Goal: Task Accomplishment & Management: Complete application form

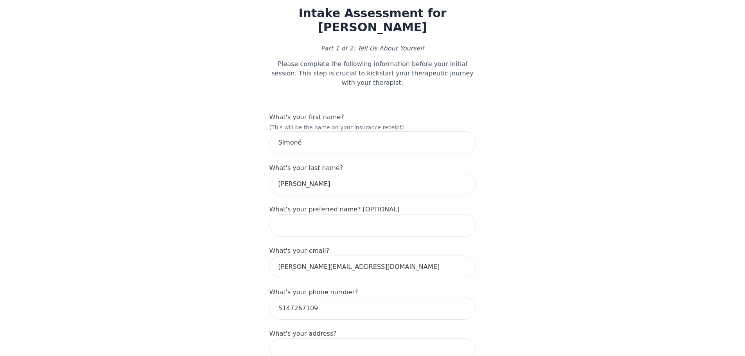
scroll to position [78, 0]
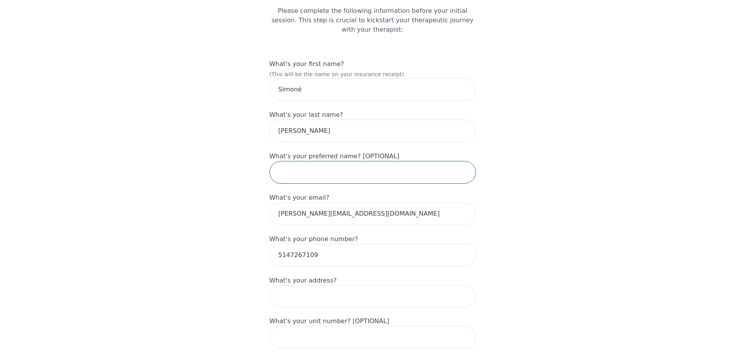
click at [403, 162] on input "text" at bounding box center [372, 172] width 206 height 23
drag, startPoint x: 307, startPoint y: 74, endPoint x: 210, endPoint y: 75, distance: 97.3
click at [332, 161] on input "text" at bounding box center [372, 172] width 206 height 23
paste input "Simoné"
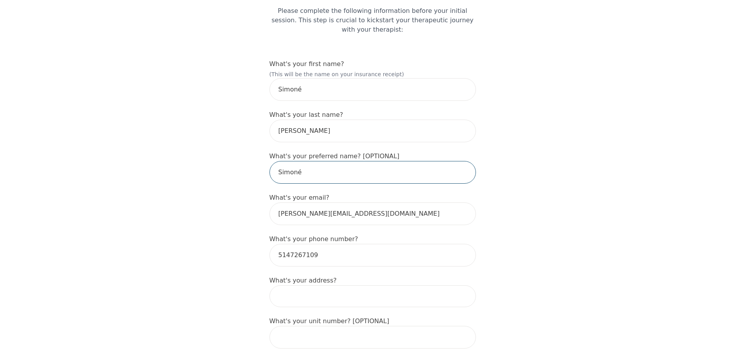
type input "Simoné"
click at [278, 78] on input "Simoné" at bounding box center [372, 89] width 206 height 23
type input "[PERSON_NAME]"
click at [323, 130] on input "[PERSON_NAME]" at bounding box center [372, 131] width 206 height 23
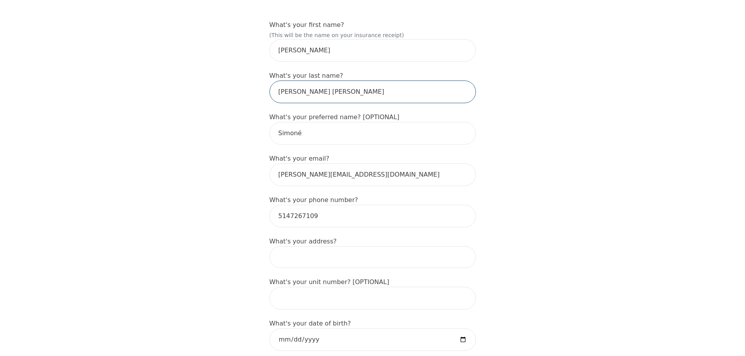
scroll to position [156, 0]
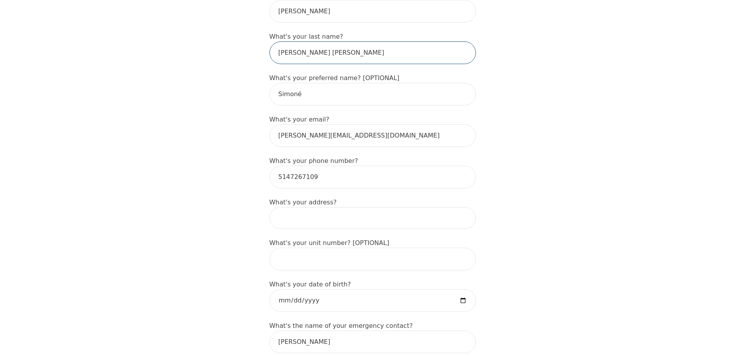
type input "[PERSON_NAME] [PERSON_NAME]"
click at [331, 199] on input at bounding box center [372, 218] width 206 height 22
type input "[STREET_ADDRESS]"
click at [363, 199] on input "text" at bounding box center [372, 259] width 206 height 23
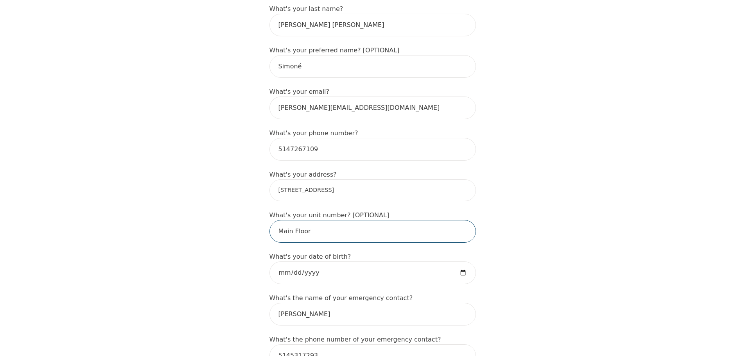
scroll to position [195, 0]
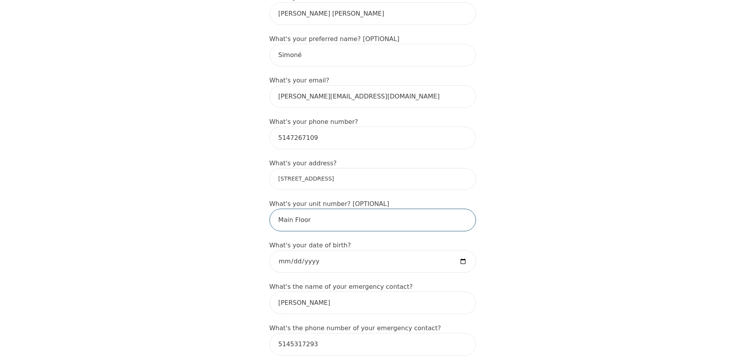
type input "Main Floor"
click at [363, 199] on input "date" at bounding box center [372, 261] width 206 height 23
click at [299, 199] on input "date" at bounding box center [372, 261] width 206 height 23
click at [301, 199] on input "date" at bounding box center [372, 261] width 206 height 23
type input "[DATE]"
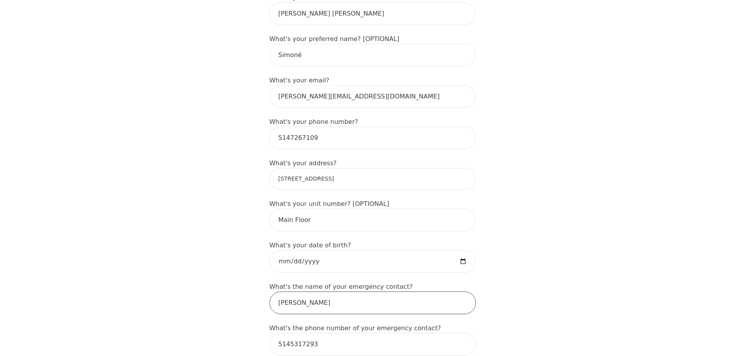
click at [351, 199] on input "[PERSON_NAME]" at bounding box center [372, 303] width 206 height 23
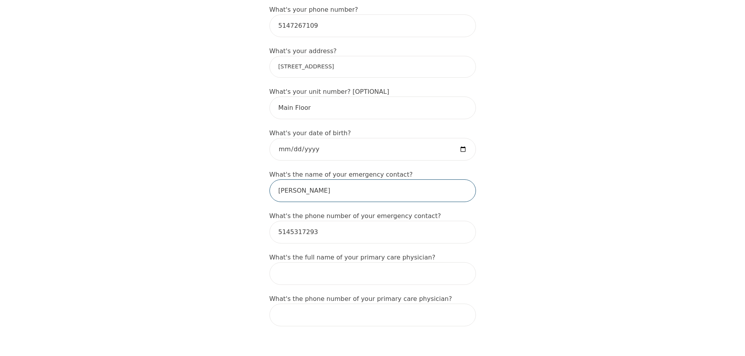
scroll to position [352, 0]
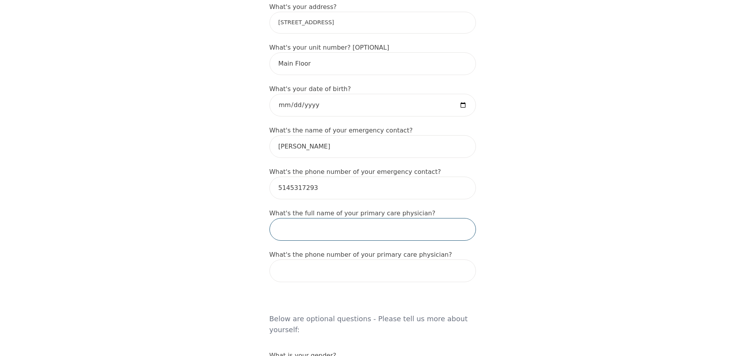
click at [377, 199] on input "text" at bounding box center [372, 229] width 206 height 23
type input "[PERSON_NAME]"
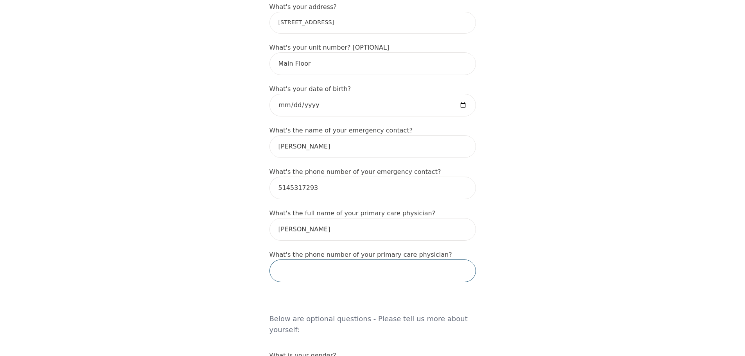
click at [355, 199] on input "tel" at bounding box center [372, 271] width 206 height 23
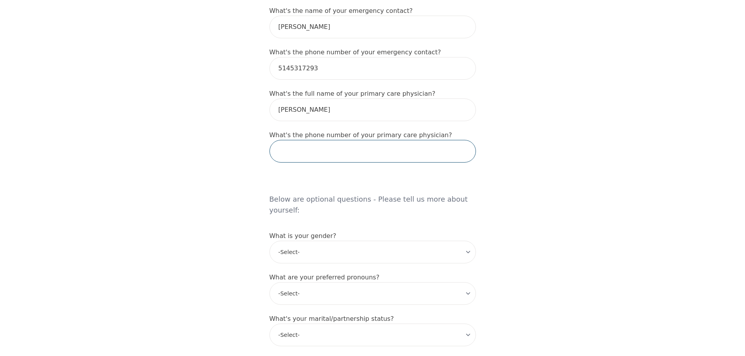
scroll to position [508, 0]
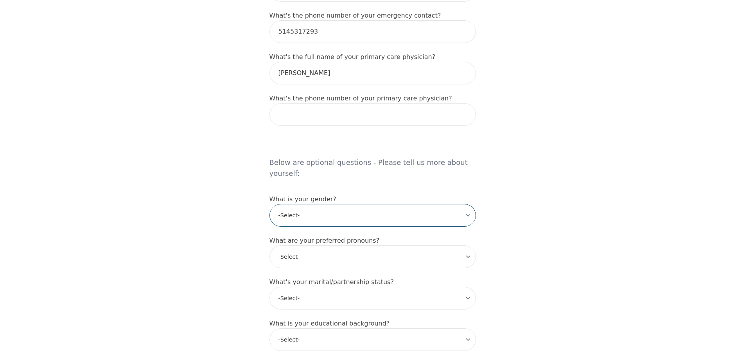
drag, startPoint x: 352, startPoint y: 186, endPoint x: 352, endPoint y: 196, distance: 9.8
click at [352, 199] on select "-Select- [DEMOGRAPHIC_DATA] [DEMOGRAPHIC_DATA] [DEMOGRAPHIC_DATA] [DEMOGRAPHIC_…" at bounding box center [372, 215] width 206 height 23
select select "[DEMOGRAPHIC_DATA]"
click at [269, 199] on select "-Select- [DEMOGRAPHIC_DATA] [DEMOGRAPHIC_DATA] [DEMOGRAPHIC_DATA] [DEMOGRAPHIC_…" at bounding box center [372, 215] width 206 height 23
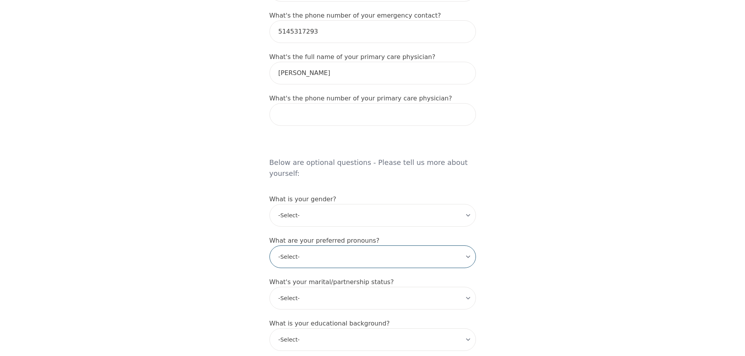
click at [330, 199] on select "-Select- he/him she/her they/them ze/zir xe/xem ey/em ve/ver tey/ter e/e per/pe…" at bounding box center [372, 257] width 206 height 23
select select "she/her"
click at [269, 199] on select "-Select- he/him she/her they/them ze/zir xe/xem ey/em ve/ver tey/ter e/e per/pe…" at bounding box center [372, 257] width 206 height 23
click at [365, 199] on select "-Select- Single Partnered Married Common Law Widowed Separated Divorced" at bounding box center [372, 298] width 206 height 23
select select "Single"
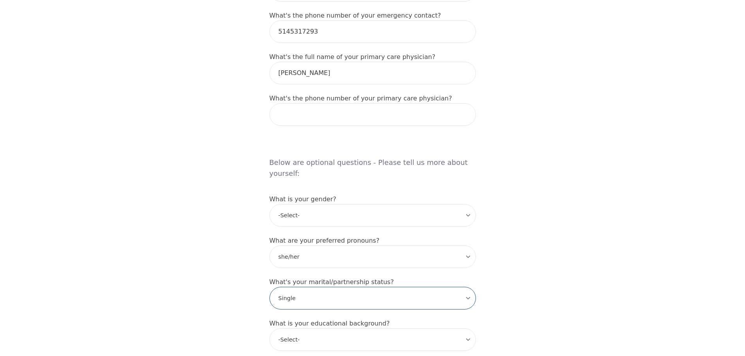
click at [269, 199] on select "-Select- Single Partnered Married Common Law Widowed Separated Divorced" at bounding box center [372, 298] width 206 height 23
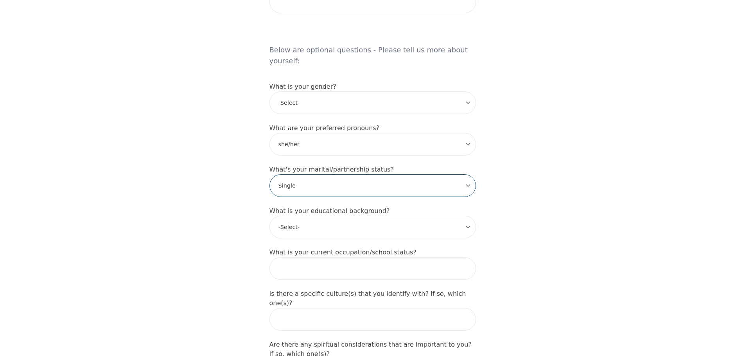
scroll to position [626, 0]
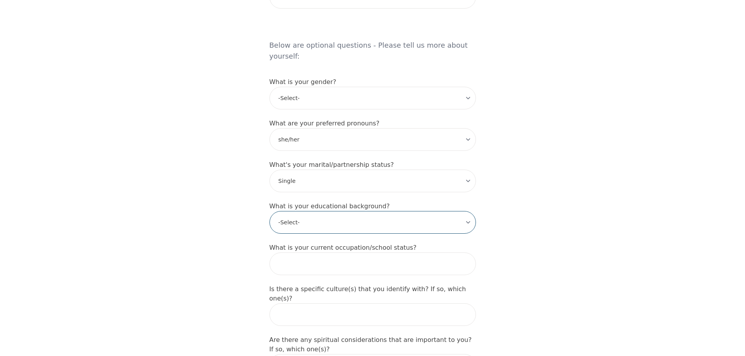
click at [330, 199] on select "-Select- Less than high school High school Associate degree Bachelor degree Mas…" at bounding box center [372, 222] width 206 height 23
select select "Associate degree"
click at [269, 199] on select "-Select- Less than high school High school Associate degree Bachelor degree Mas…" at bounding box center [372, 222] width 206 height 23
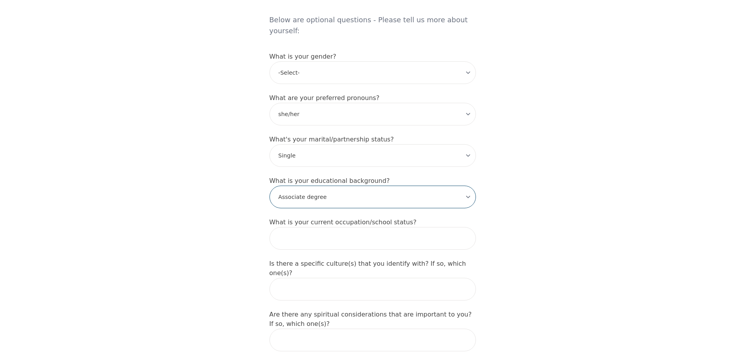
scroll to position [665, 0]
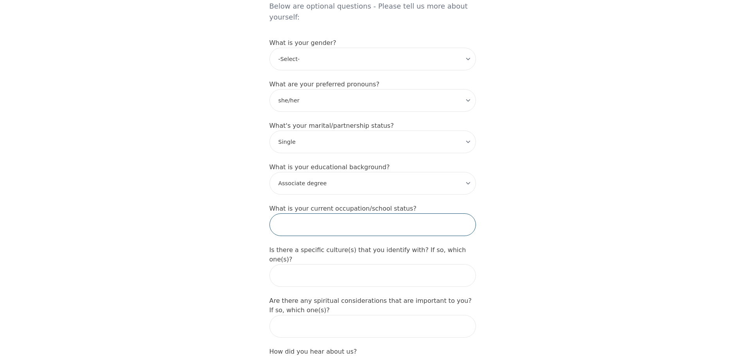
click at [325, 199] on input "text" at bounding box center [372, 224] width 206 height 23
click at [342, 199] on input "Donor and Charity suppport specialist" at bounding box center [372, 224] width 206 height 23
type input "Donor and Charity support specialist"
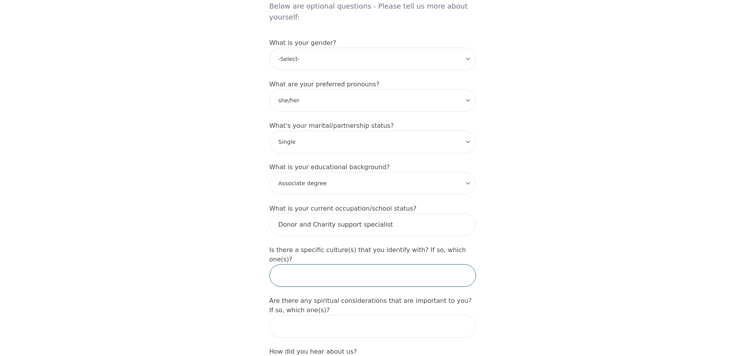
click at [341, 199] on input "text" at bounding box center [372, 275] width 206 height 23
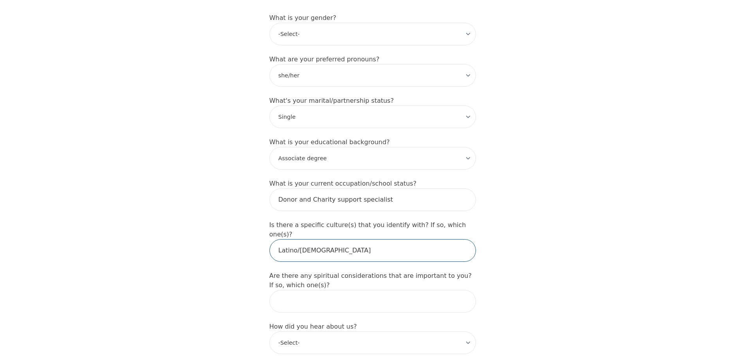
scroll to position [743, 0]
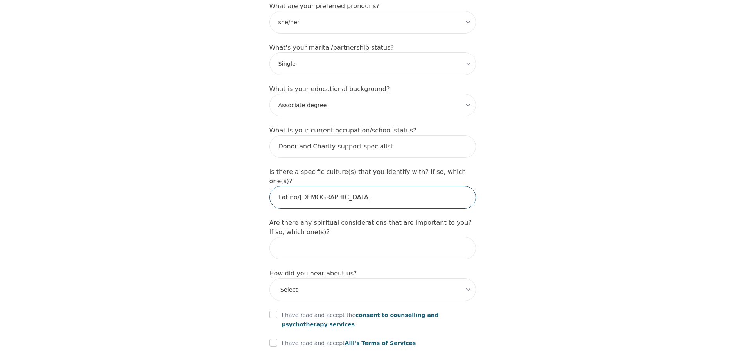
type input "Latino/[DEMOGRAPHIC_DATA]"
click at [323, 199] on input "text" at bounding box center [372, 248] width 206 height 23
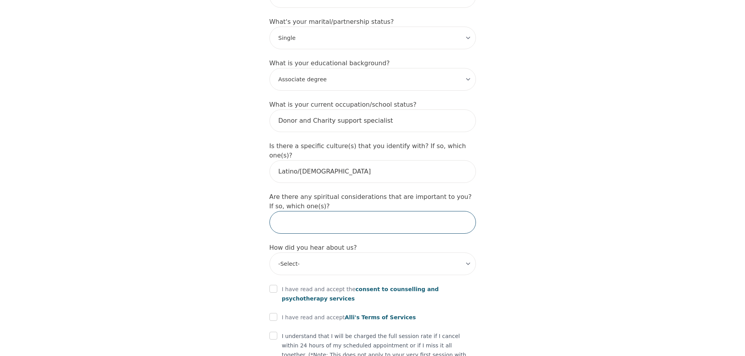
scroll to position [782, 0]
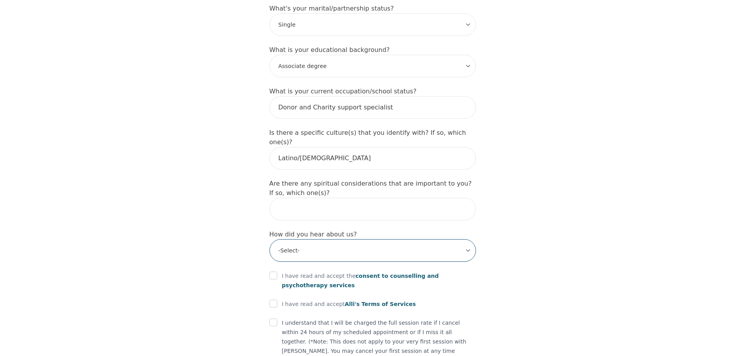
click at [363, 199] on select "-Select- Physician/Specialist Friend Facebook Instagram Google Search Google Ad…" at bounding box center [372, 250] width 206 height 23
select select "Friend"
click at [269, 199] on select "-Select- Physician/Specialist Friend Facebook Instagram Google Search Google Ad…" at bounding box center [372, 250] width 206 height 23
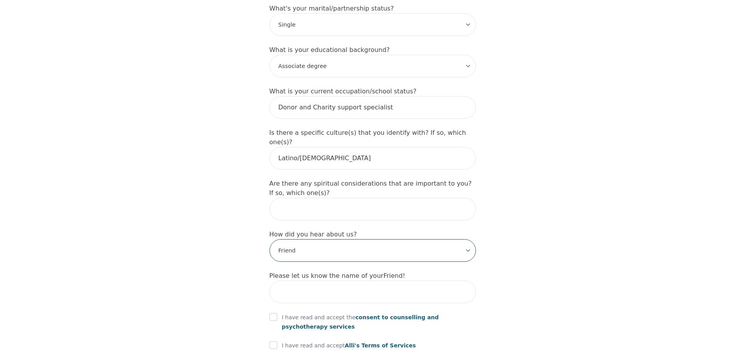
scroll to position [860, 0]
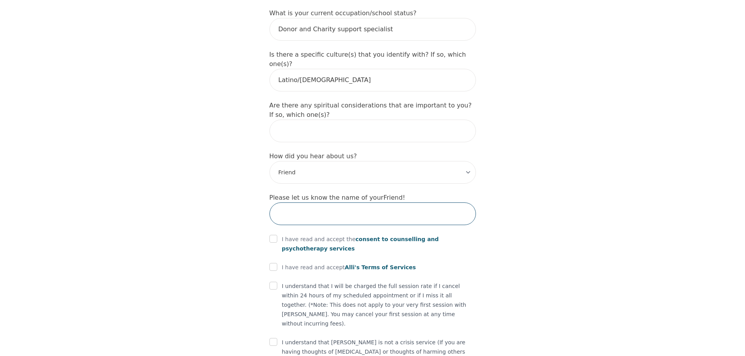
click at [317, 199] on input "text" at bounding box center [372, 214] width 206 height 23
type input "Noelia"
click at [305, 199] on p "I have read and accept the consent to counselling and psychotherapy services" at bounding box center [379, 244] width 194 height 19
click at [276, 199] on input "checkbox" at bounding box center [273, 239] width 8 height 8
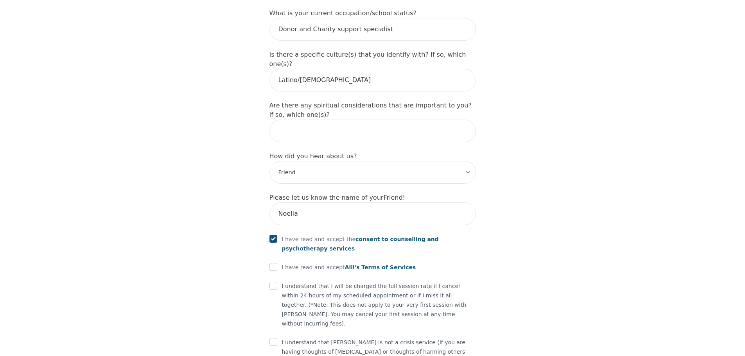
checkbox input "true"
click at [275, 199] on input "checkbox" at bounding box center [273, 267] width 8 height 8
checkbox input "true"
click at [273, 199] on input "checkbox" at bounding box center [273, 286] width 8 height 8
checkbox input "true"
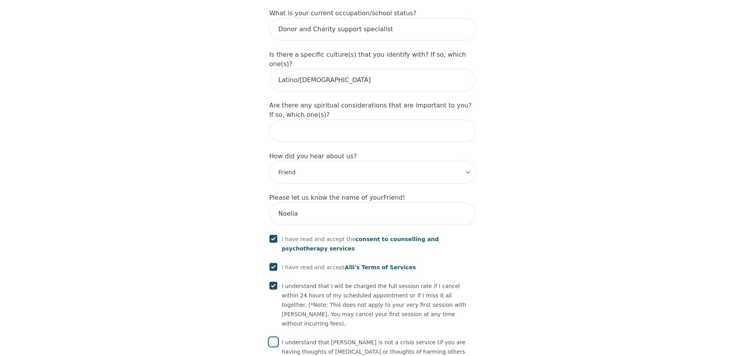
click at [271, 199] on input "checkbox" at bounding box center [273, 342] width 8 height 8
checkbox input "true"
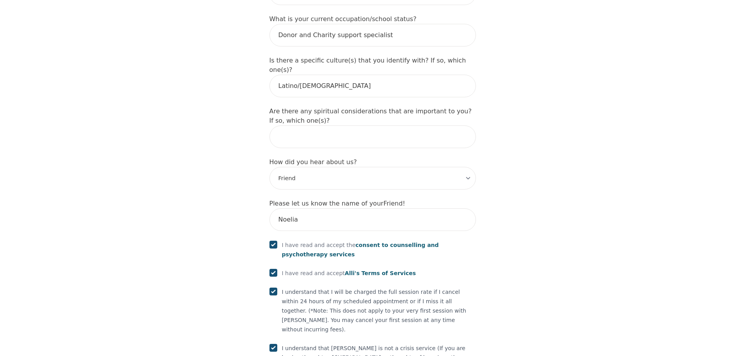
scroll to position [870, 0]
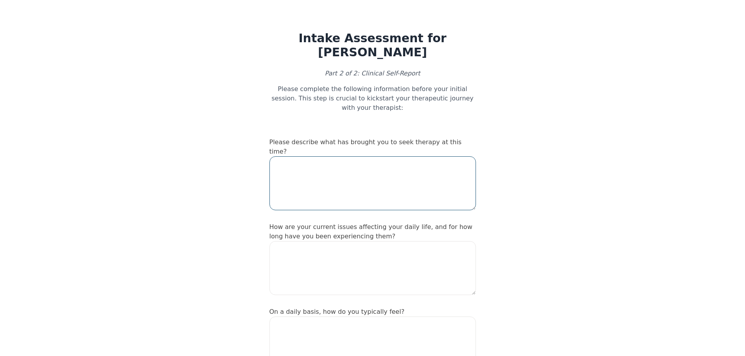
click at [383, 176] on textarea at bounding box center [372, 183] width 206 height 54
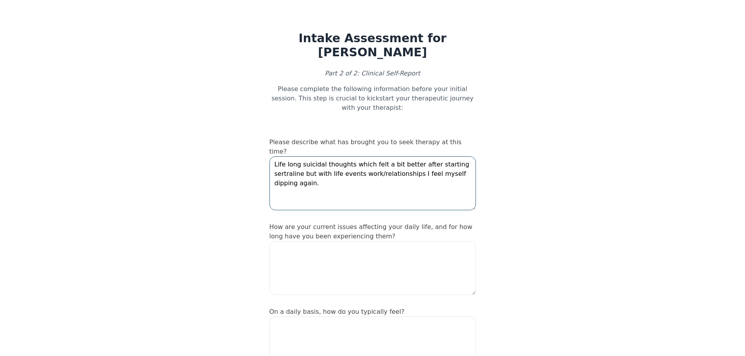
type textarea "Life long suicidal thoughts which felt a bit better after starting sertraline b…"
click at [360, 199] on textarea at bounding box center [372, 268] width 206 height 54
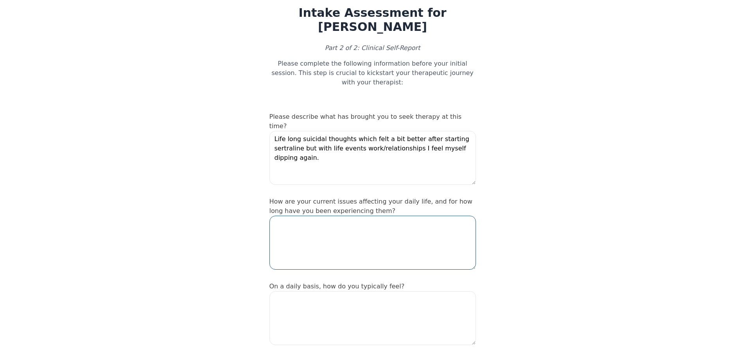
scroll to position [39, 0]
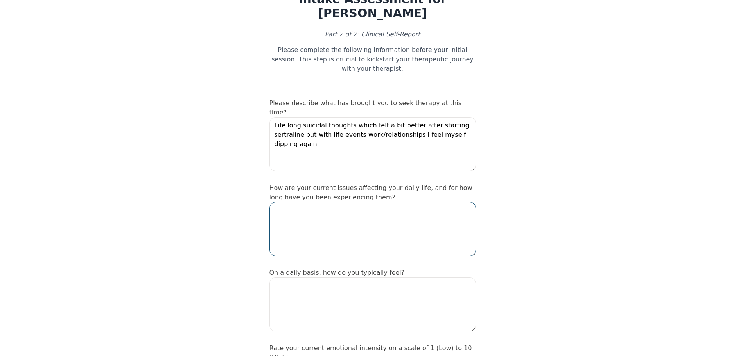
click at [392, 199] on textarea at bounding box center [372, 229] width 206 height 54
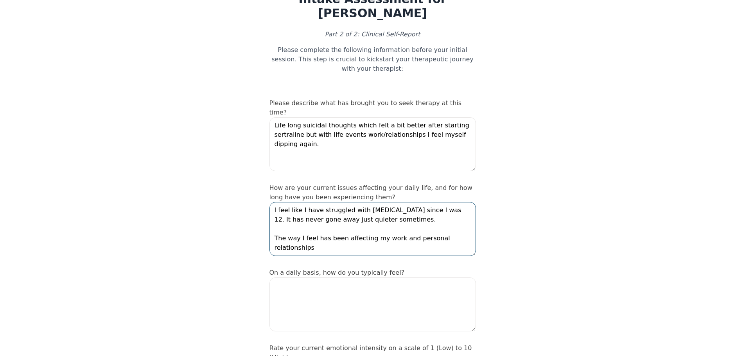
type textarea "I feel like I have struggled with [MEDICAL_DATA] since I was 12. It has never g…"
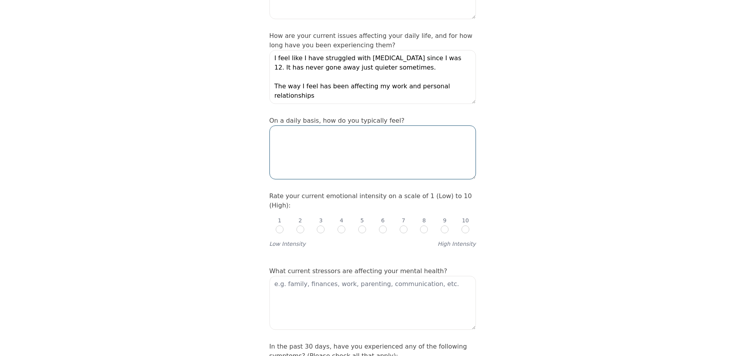
scroll to position [195, 0]
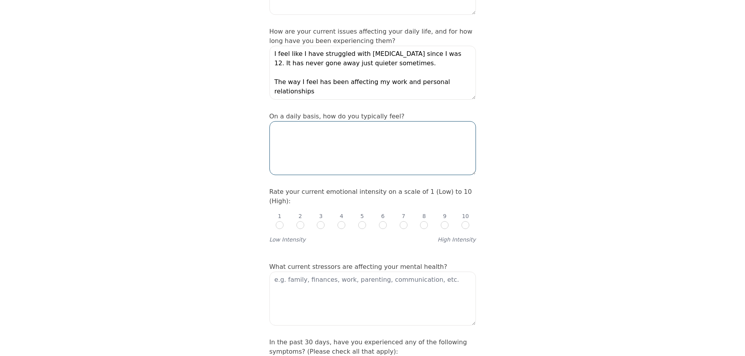
click at [348, 139] on textarea at bounding box center [372, 148] width 206 height 54
click at [301, 137] on textarea at bounding box center [372, 148] width 206 height 54
type textarea "Getting by"
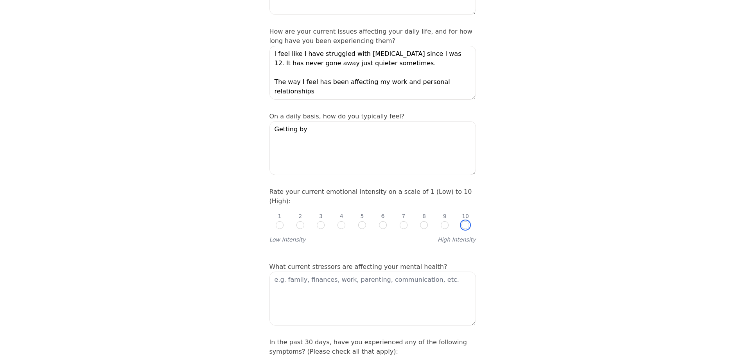
click at [464, 199] on input "radio" at bounding box center [465, 225] width 8 height 8
radio input "true"
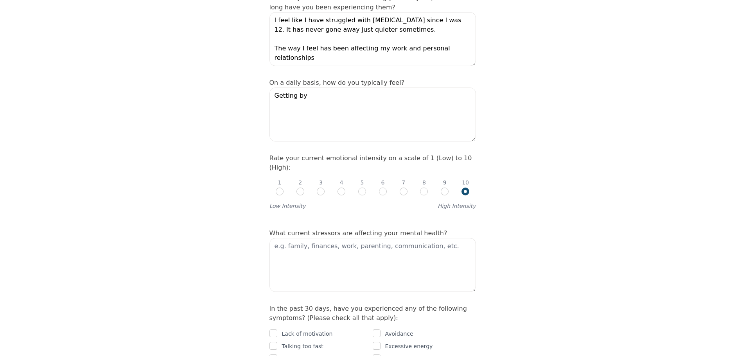
scroll to position [274, 0]
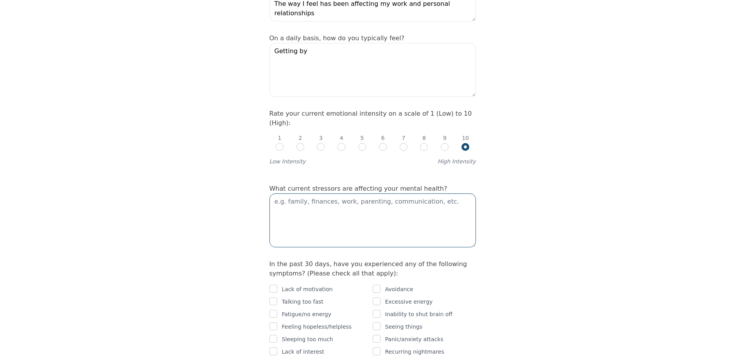
click at [350, 194] on textarea at bounding box center [372, 221] width 206 height 54
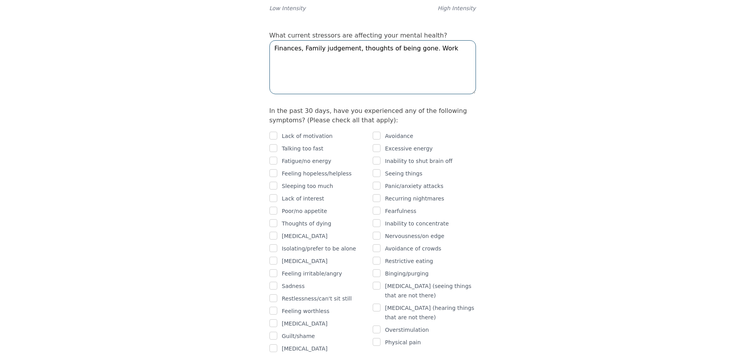
scroll to position [430, 0]
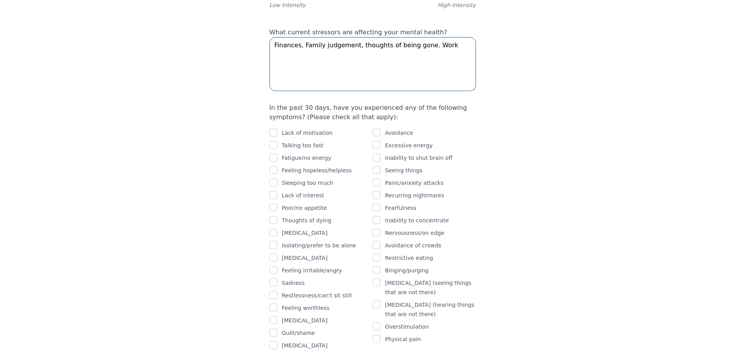
type textarea "Finances, Family judgement, thoughts of being gone. Work"
click at [302, 128] on p "Lack of motivation" at bounding box center [307, 132] width 51 height 9
click at [274, 129] on input "checkbox" at bounding box center [273, 133] width 8 height 8
checkbox input "true"
click at [273, 141] on input "checkbox" at bounding box center [273, 145] width 8 height 8
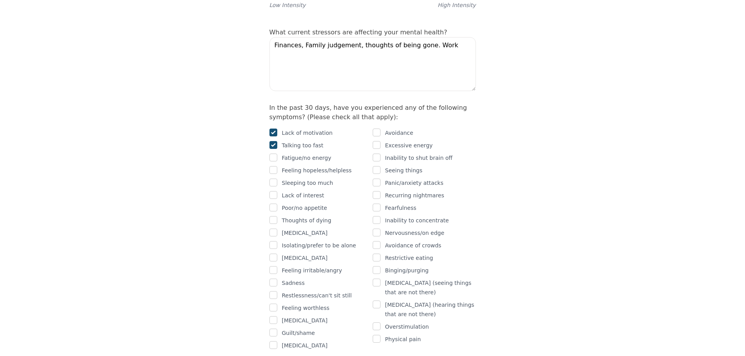
checkbox input "true"
click at [273, 154] on input "checkbox" at bounding box center [273, 158] width 8 height 8
checkbox input "true"
click at [272, 166] on input "checkbox" at bounding box center [273, 170] width 8 height 8
checkbox input "true"
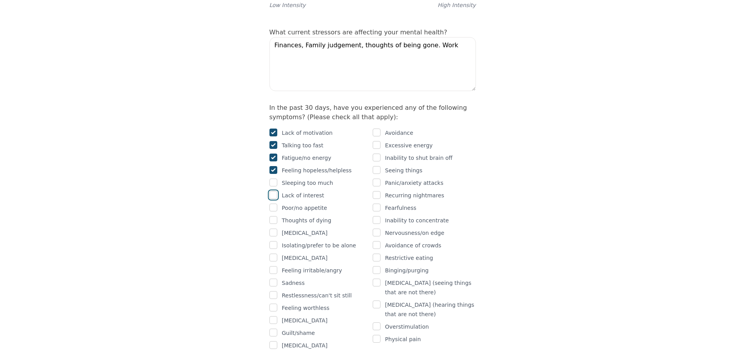
click at [272, 191] on input "checkbox" at bounding box center [273, 195] width 8 height 8
checkbox input "true"
click at [272, 199] on input "checkbox" at bounding box center [273, 220] width 8 height 8
checkbox input "true"
click at [272, 199] on input "checkbox" at bounding box center [273, 233] width 8 height 8
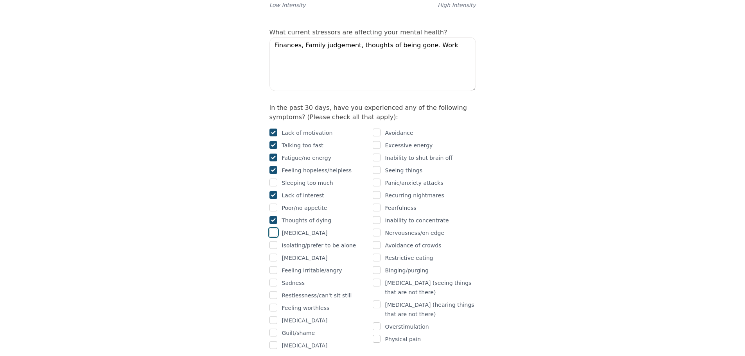
checkbox input "true"
click at [272, 199] on input "checkbox" at bounding box center [273, 270] width 8 height 8
checkbox input "true"
click at [272, 199] on input "checkbox" at bounding box center [273, 283] width 8 height 8
checkbox input "true"
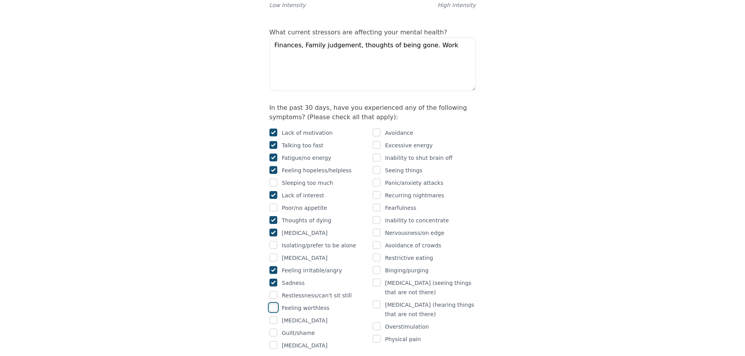
click at [272, 199] on input "checkbox" at bounding box center [273, 308] width 8 height 8
checkbox input "true"
click at [277, 199] on div "Guilt/shame" at bounding box center [320, 332] width 103 height 9
click at [276, 199] on input "checkbox" at bounding box center [273, 333] width 8 height 8
checkbox input "true"
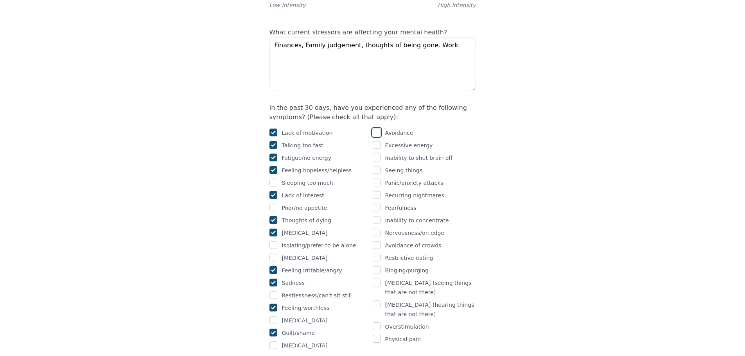
click at [379, 129] on input "checkbox" at bounding box center [377, 133] width 8 height 8
checkbox input "true"
click at [375, 154] on input "checkbox" at bounding box center [377, 158] width 8 height 8
checkbox input "true"
click at [378, 179] on input "checkbox" at bounding box center [377, 183] width 8 height 8
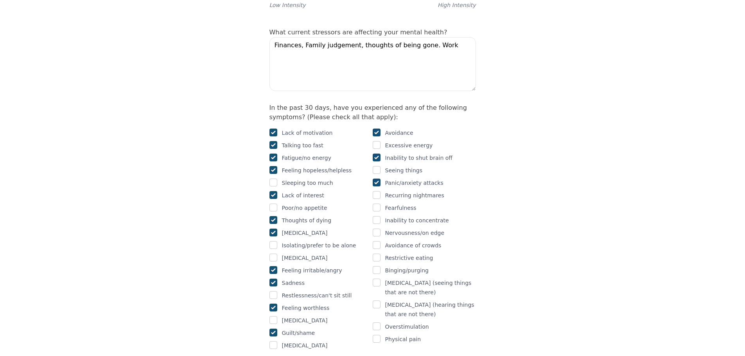
checkbox input "true"
click at [378, 199] on input "checkbox" at bounding box center [377, 220] width 8 height 8
checkbox input "true"
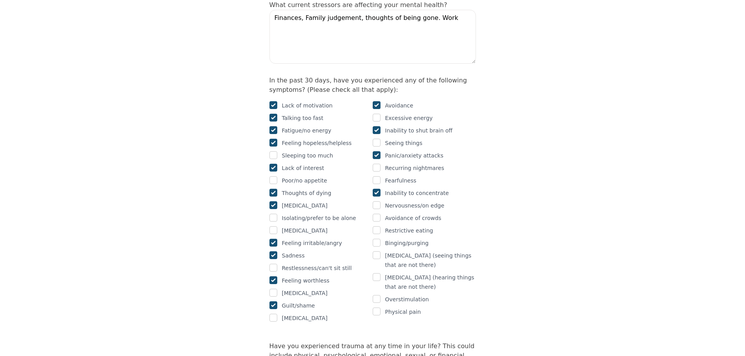
scroll to position [469, 0]
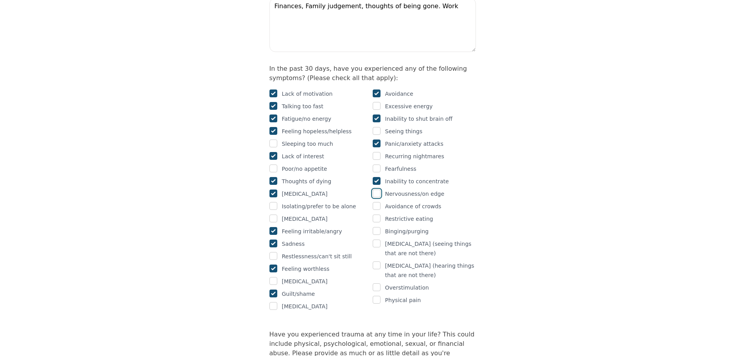
click at [375, 190] on input "checkbox" at bounding box center [377, 194] width 8 height 8
checkbox input "true"
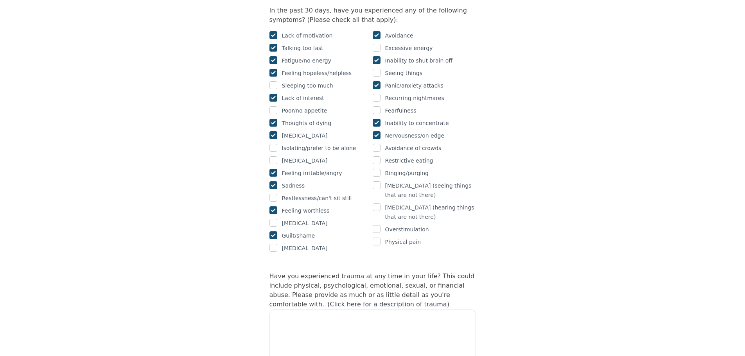
scroll to position [626, 0]
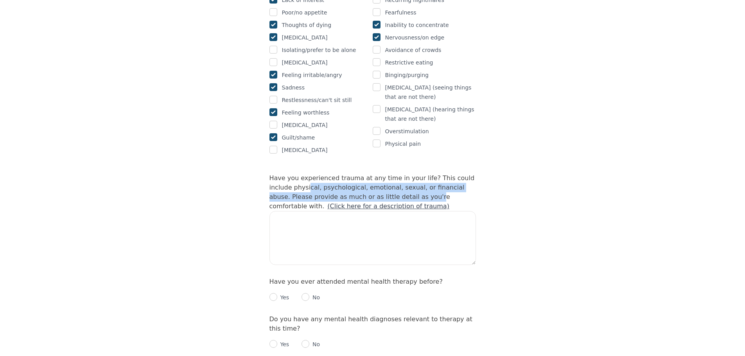
drag, startPoint x: 285, startPoint y: 158, endPoint x: 383, endPoint y: 163, distance: 98.6
click at [383, 174] on label "Have you experienced trauma at any time in your life? This could include physic…" at bounding box center [371, 192] width 205 height 36
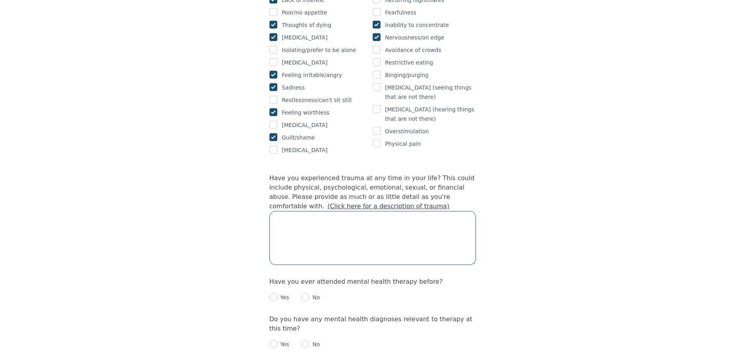
click at [399, 199] on textarea at bounding box center [372, 238] width 206 height 54
click at [354, 199] on textarea at bounding box center [372, 238] width 206 height 54
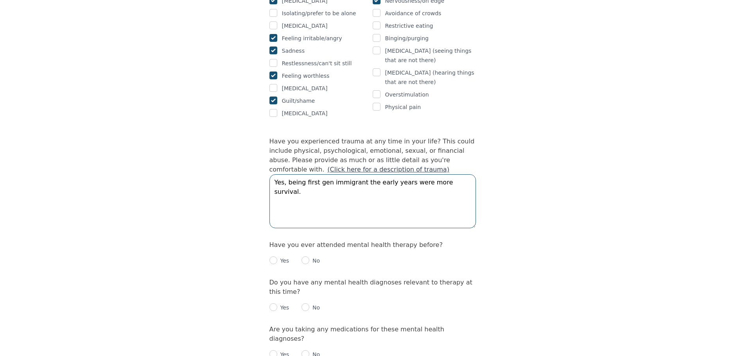
scroll to position [704, 0]
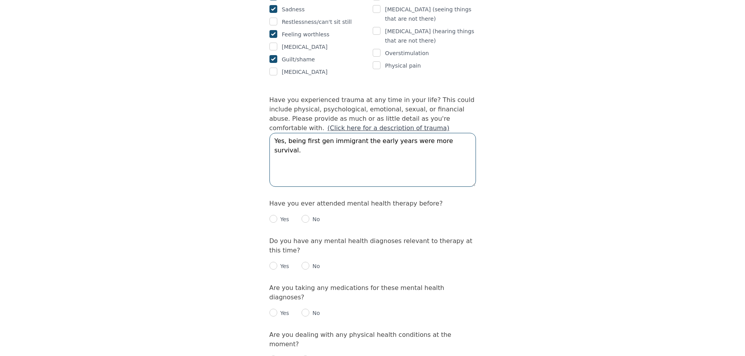
type textarea "Yes, being first gen immigrant the early years were more survival."
click at [303, 199] on input "radio" at bounding box center [305, 219] width 8 height 8
radio input "true"
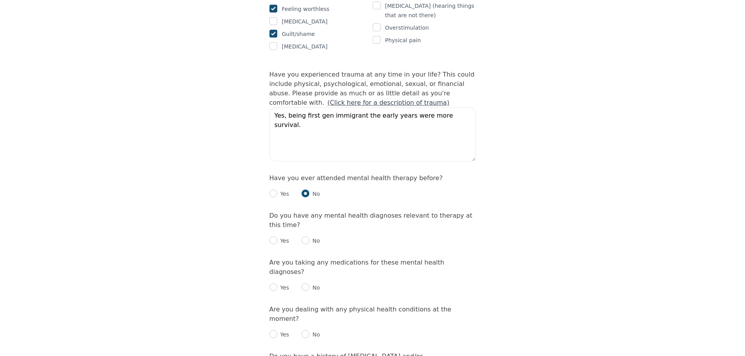
scroll to position [743, 0]
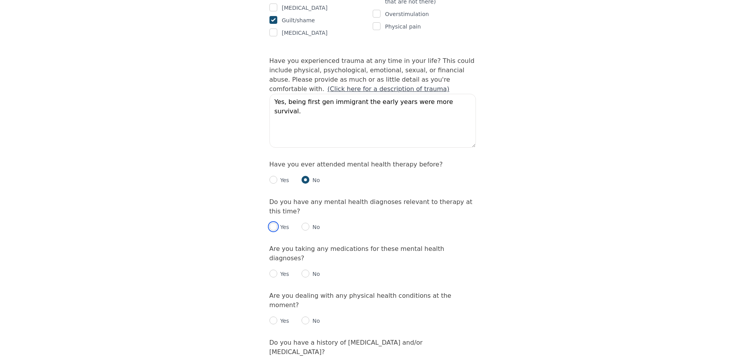
click at [275, 199] on input "radio" at bounding box center [273, 227] width 8 height 8
radio input "true"
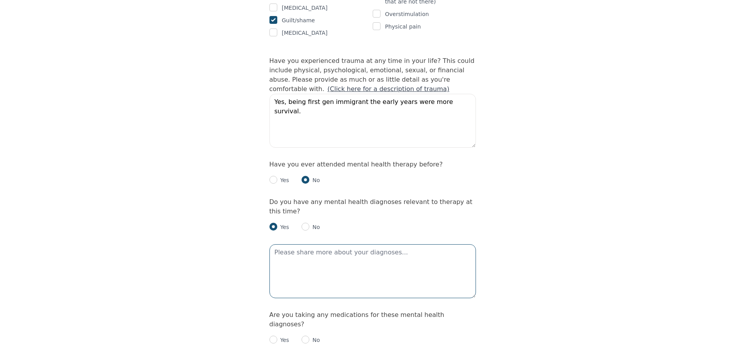
click at [388, 199] on textarea at bounding box center [372, 271] width 206 height 54
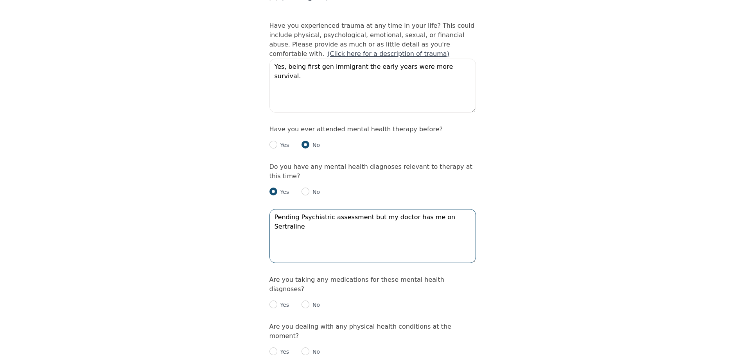
scroll to position [821, 0]
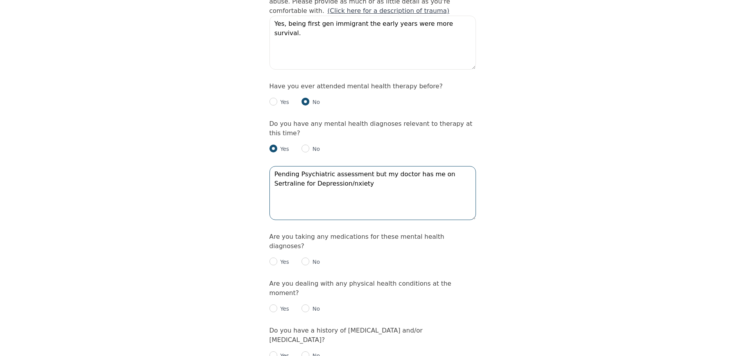
click at [308, 166] on textarea "Pending Psychiatric assessment but my doctor has me on Sertraline for Depressio…" at bounding box center [372, 193] width 206 height 54
type textarea "Pending Psychiatric assessment but my doctor has me on Sertraline for Depressio…"
click at [274, 199] on div "Yes" at bounding box center [279, 261] width 20 height 9
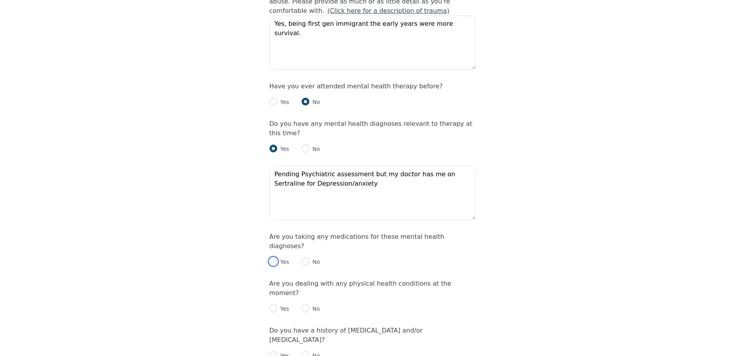
click at [274, 199] on input "radio" at bounding box center [273, 262] width 8 height 8
radio input "true"
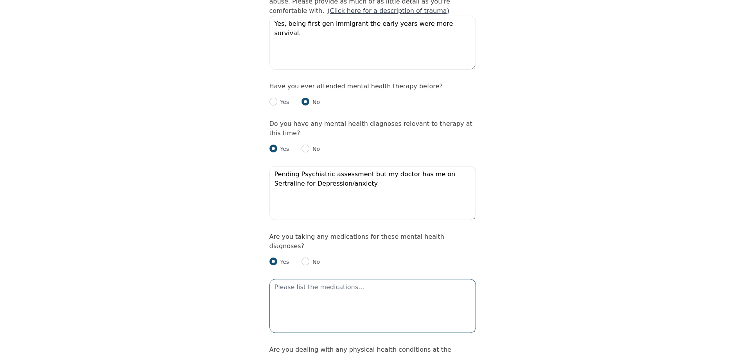
click at [317, 199] on textarea at bounding box center [372, 306] width 206 height 54
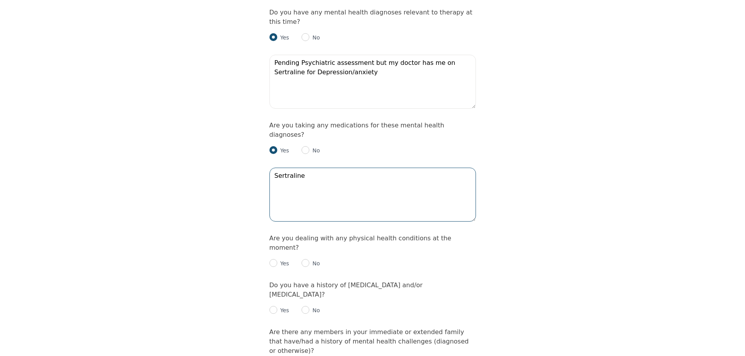
scroll to position [977, 0]
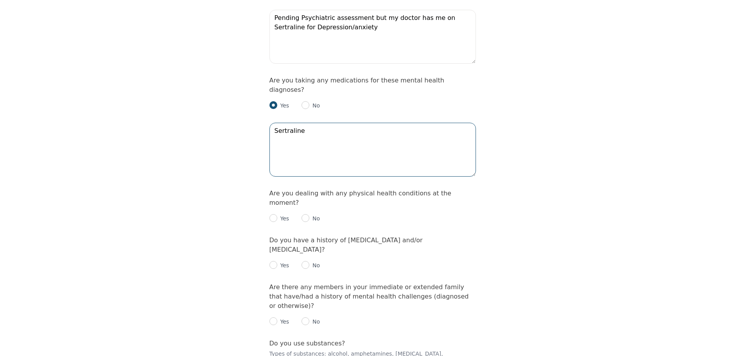
type textarea "Sertraline"
click at [306, 199] on input "radio" at bounding box center [305, 218] width 8 height 8
radio input "true"
click at [276, 199] on input "radio" at bounding box center [273, 265] width 8 height 8
radio input "true"
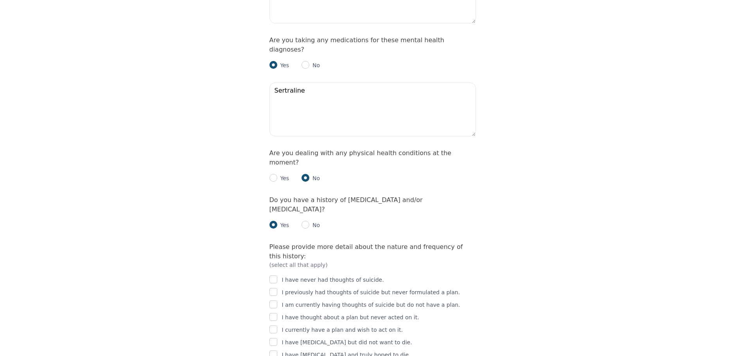
scroll to position [1056, 0]
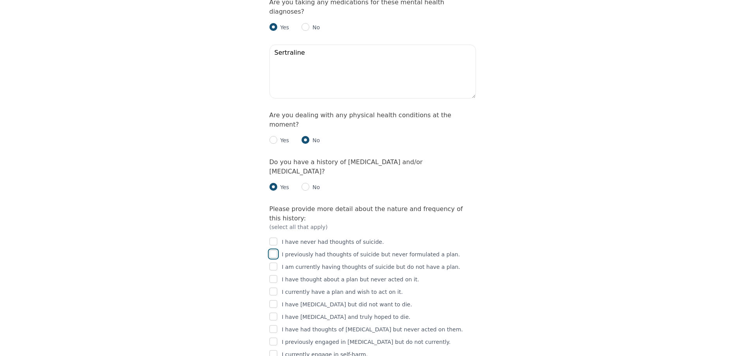
click at [276, 199] on input "checkbox" at bounding box center [273, 254] width 8 height 8
checkbox input "true"
click at [275, 199] on input "checkbox" at bounding box center [273, 267] width 8 height 8
checkbox input "true"
click at [269, 199] on input "checkbox" at bounding box center [273, 329] width 8 height 8
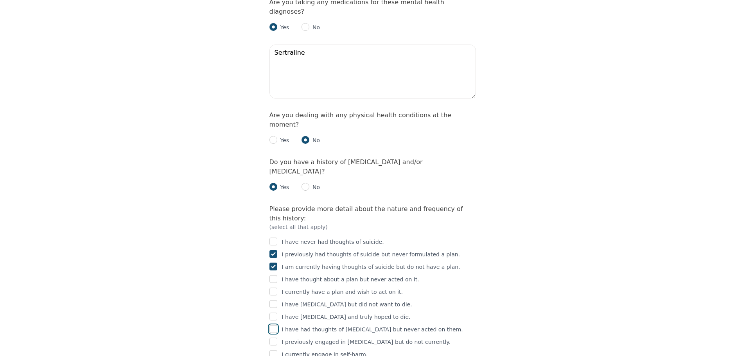
checkbox input "true"
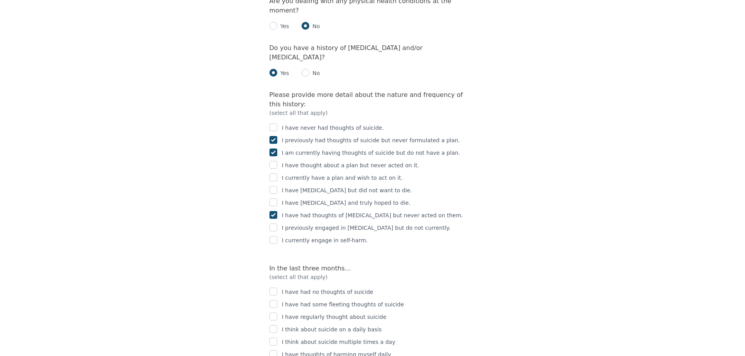
scroll to position [1251, 0]
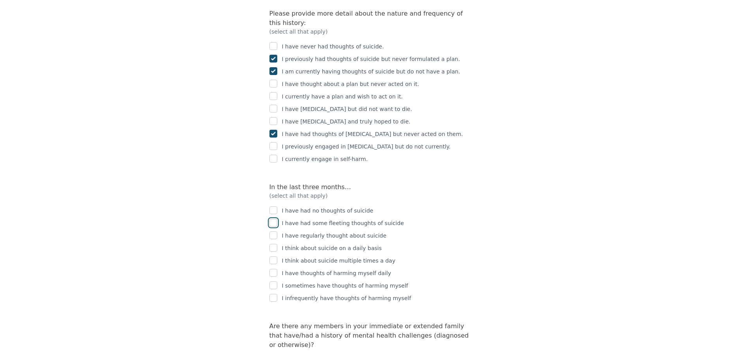
click at [276, 199] on input "checkbox" at bounding box center [273, 223] width 8 height 8
checkbox input "true"
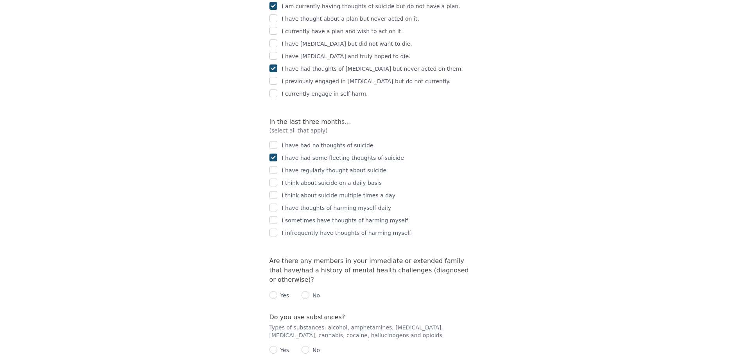
scroll to position [1329, 0]
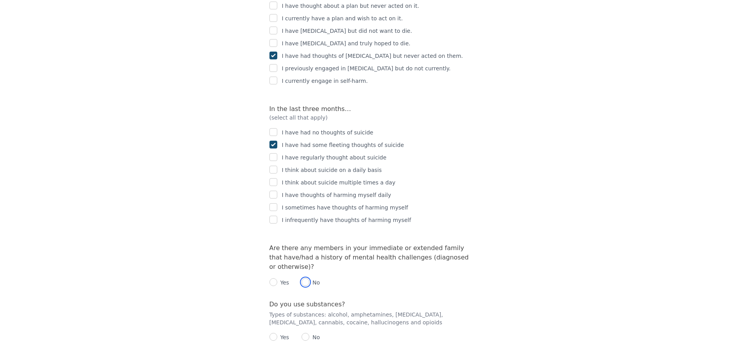
click at [303, 199] on input "radio" at bounding box center [305, 282] width 8 height 8
radio input "true"
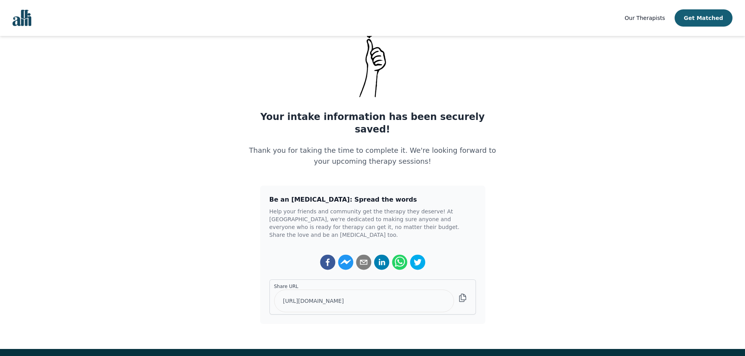
scroll to position [39, 0]
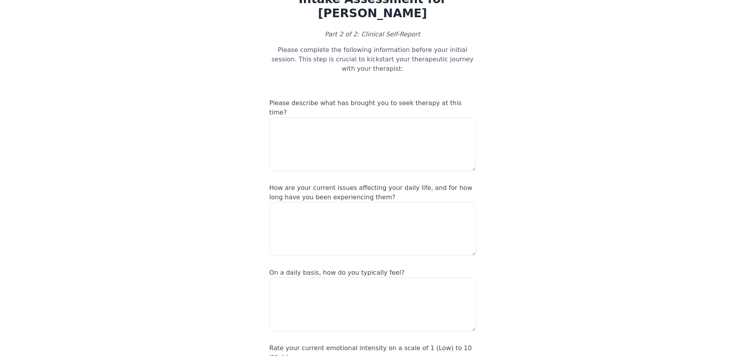
scroll to position [194, 0]
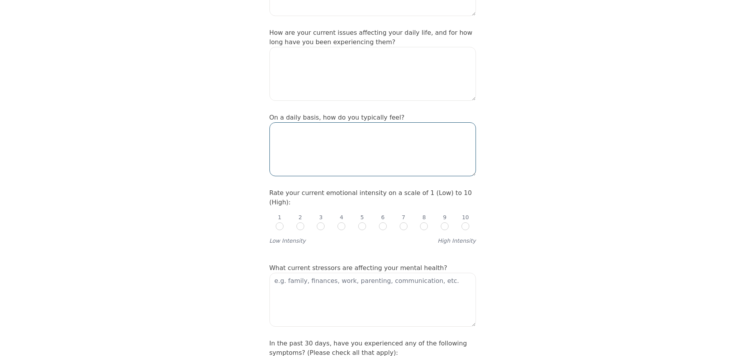
click at [399, 147] on textarea at bounding box center [372, 149] width 206 height 54
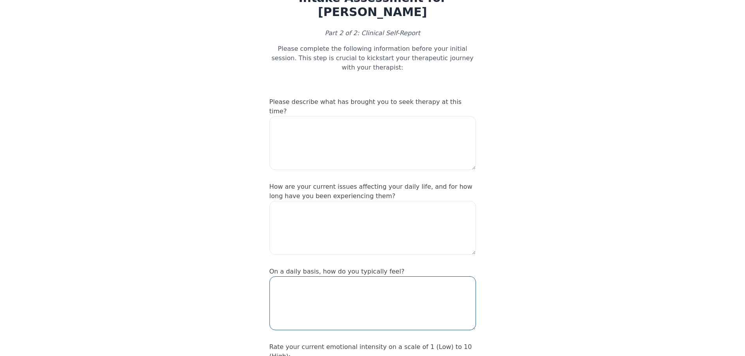
scroll to position [0, 0]
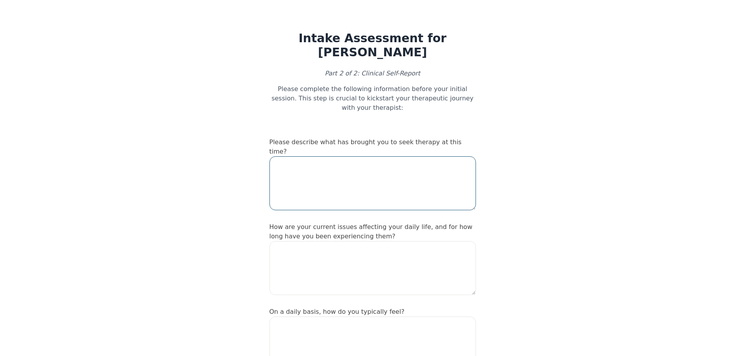
click at [403, 156] on textarea at bounding box center [372, 183] width 206 height 54
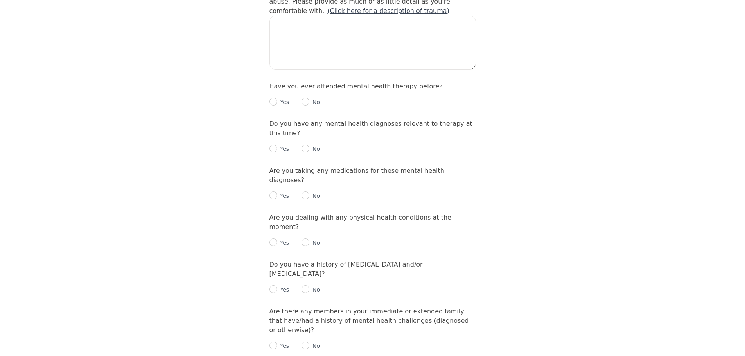
scroll to position [142, 0]
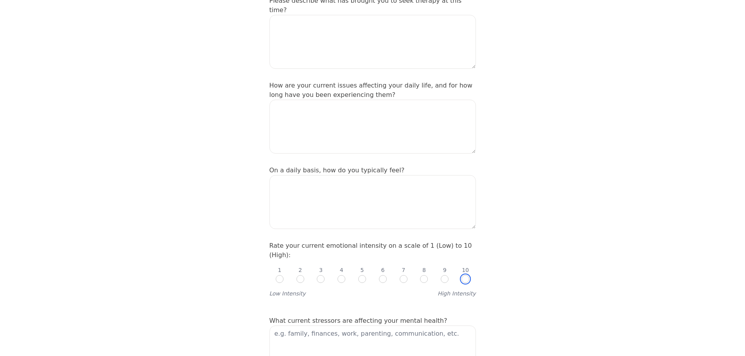
click at [468, 199] on input "radio" at bounding box center [465, 279] width 8 height 8
radio input "true"
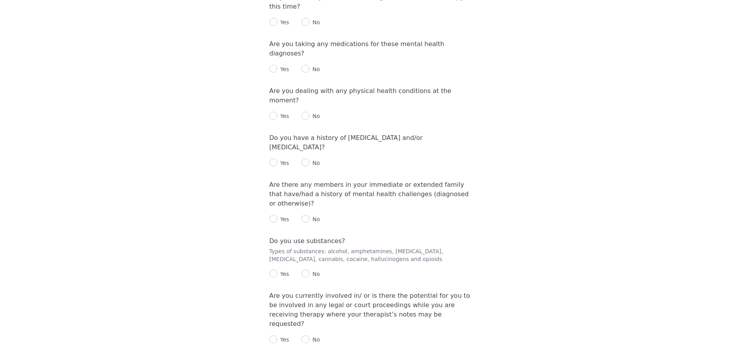
scroll to position [951, 0]
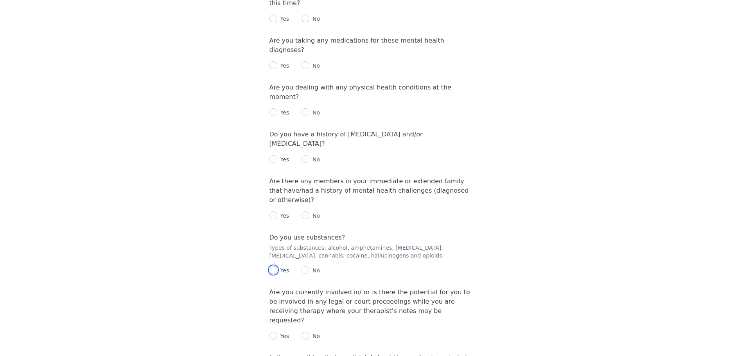
click at [271, 199] on input "radio" at bounding box center [273, 270] width 8 height 8
radio input "true"
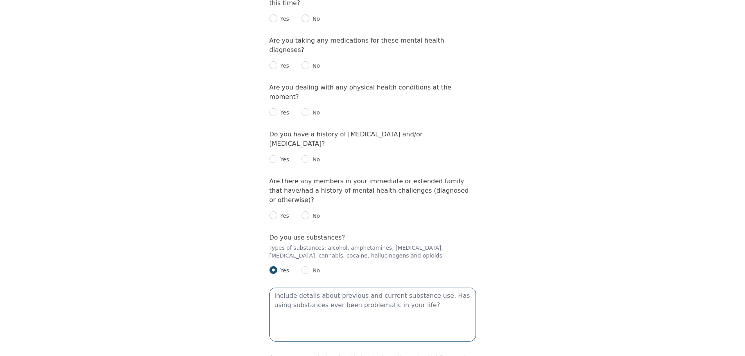
click at [314, 199] on textarea at bounding box center [372, 315] width 206 height 54
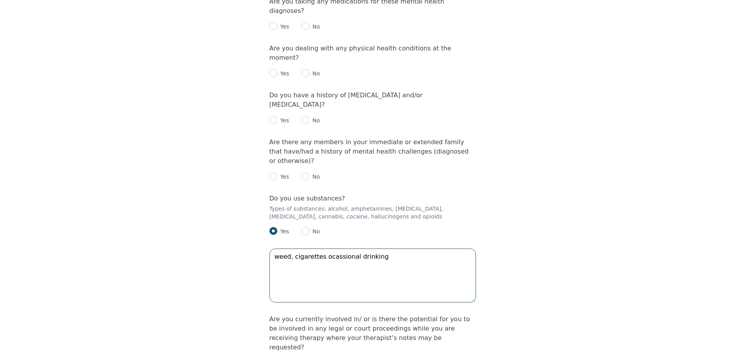
type textarea "weed, cigarettes ocassional drinking"
click at [309, 199] on p "No" at bounding box center [314, 363] width 11 height 8
drag, startPoint x: 303, startPoint y: 276, endPoint x: 311, endPoint y: 274, distance: 8.2
click at [308, 199] on input "radio" at bounding box center [305, 363] width 8 height 8
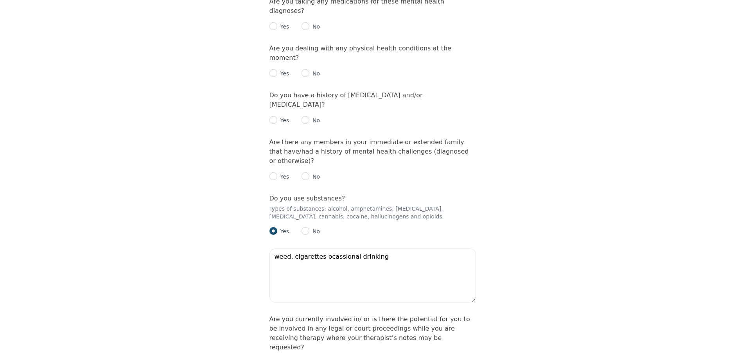
radio input "true"
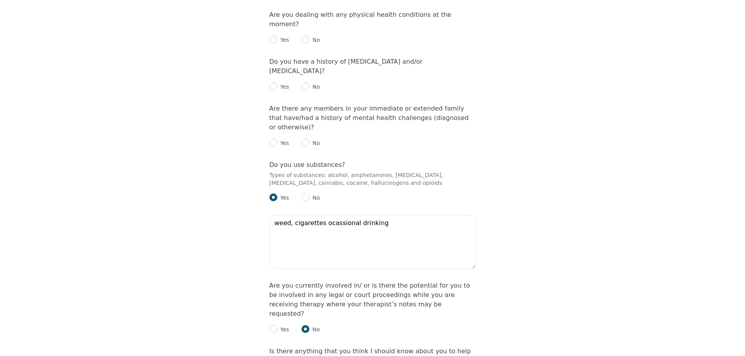
scroll to position [1108, 0]
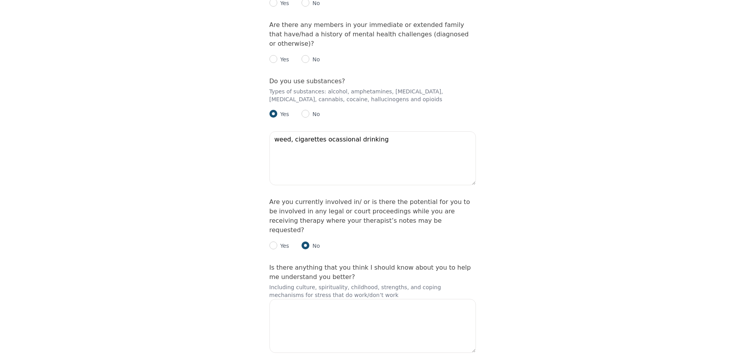
checkbox input "true"
